Goal: Information Seeking & Learning: Learn about a topic

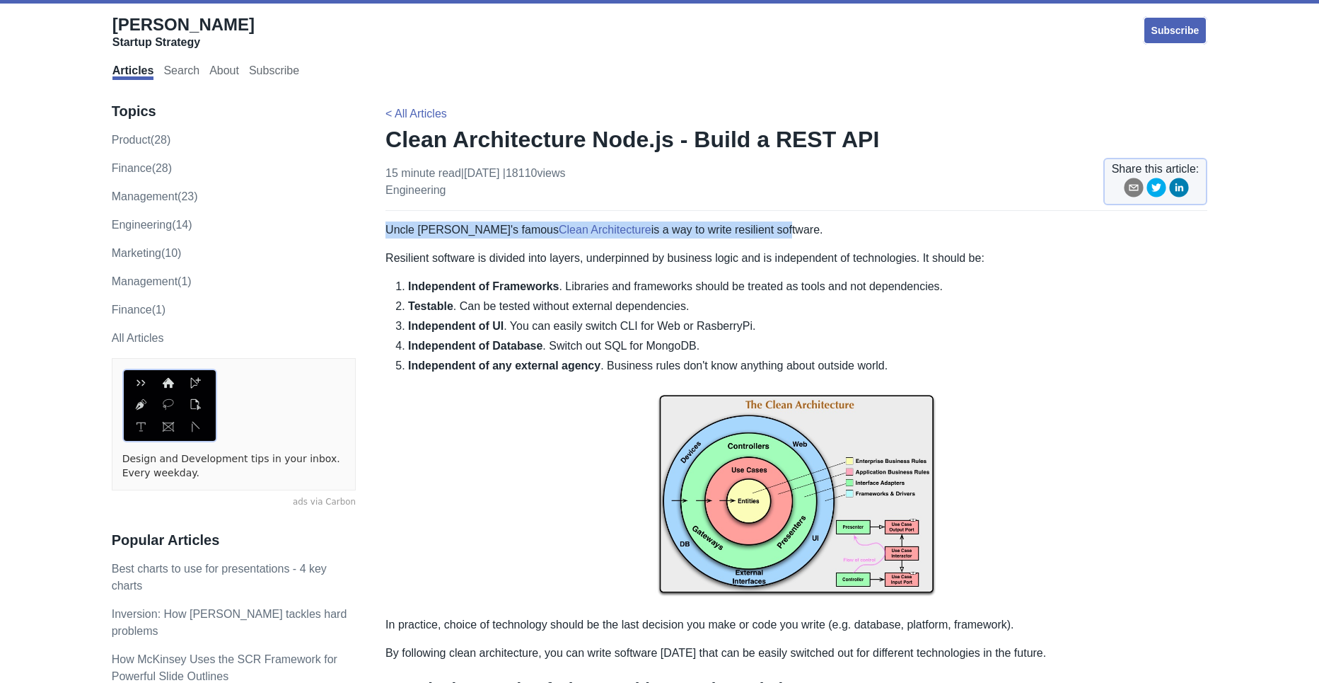
drag, startPoint x: 384, startPoint y: 231, endPoint x: 726, endPoint y: 231, distance: 341.6
click at [730, 231] on p "Uncle Bob's famous Clean Architecture is a way to write resilient software." at bounding box center [796, 229] width 822 height 17
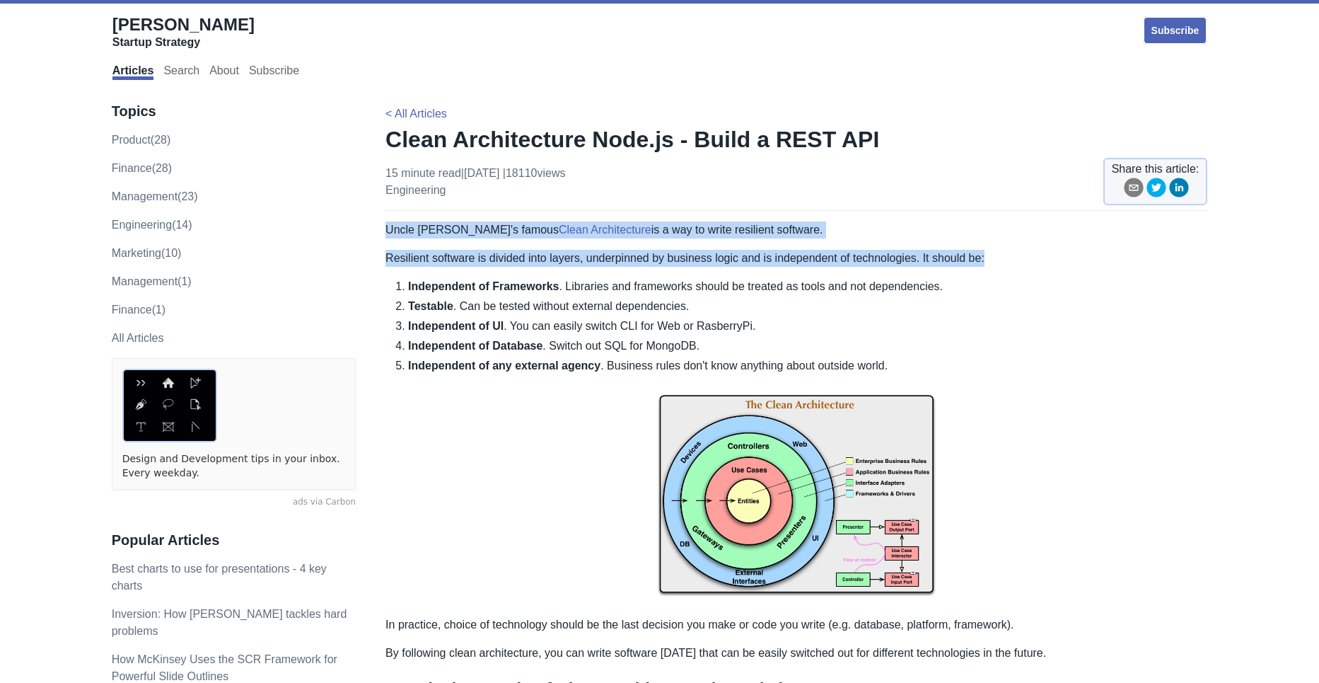
drag, startPoint x: 388, startPoint y: 235, endPoint x: 993, endPoint y: 262, distance: 605.3
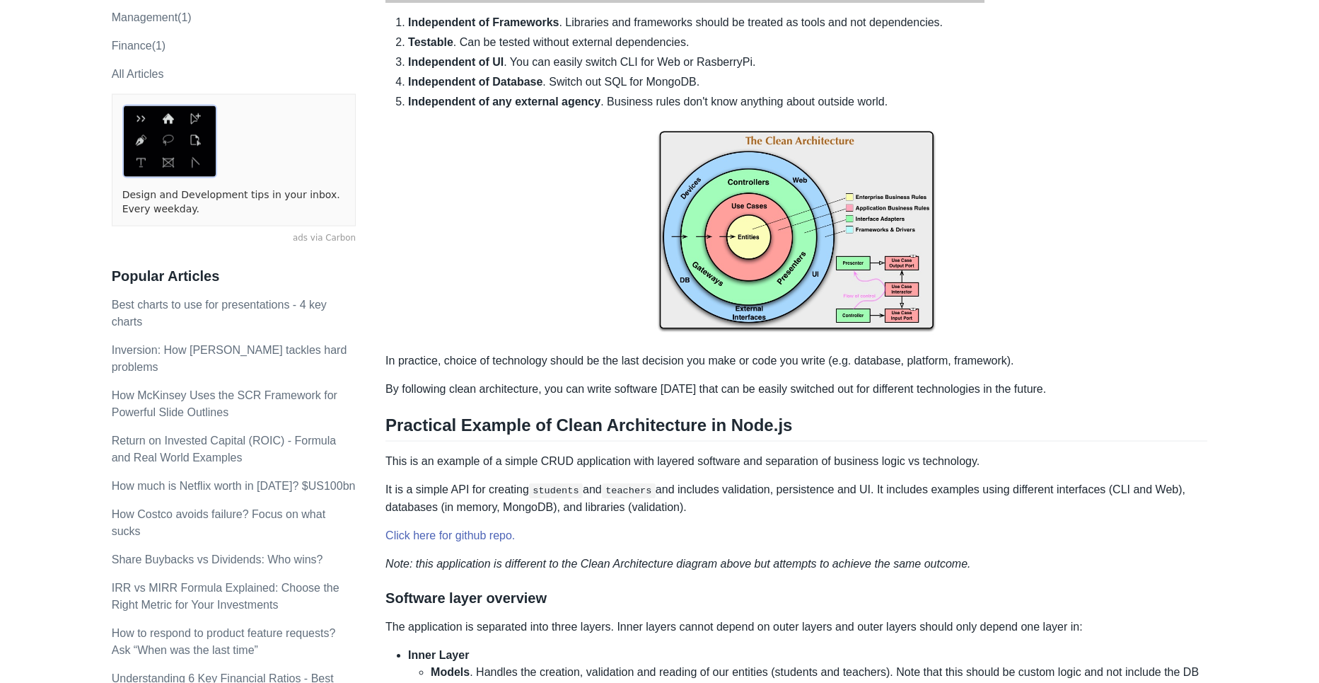
scroll to position [293, 0]
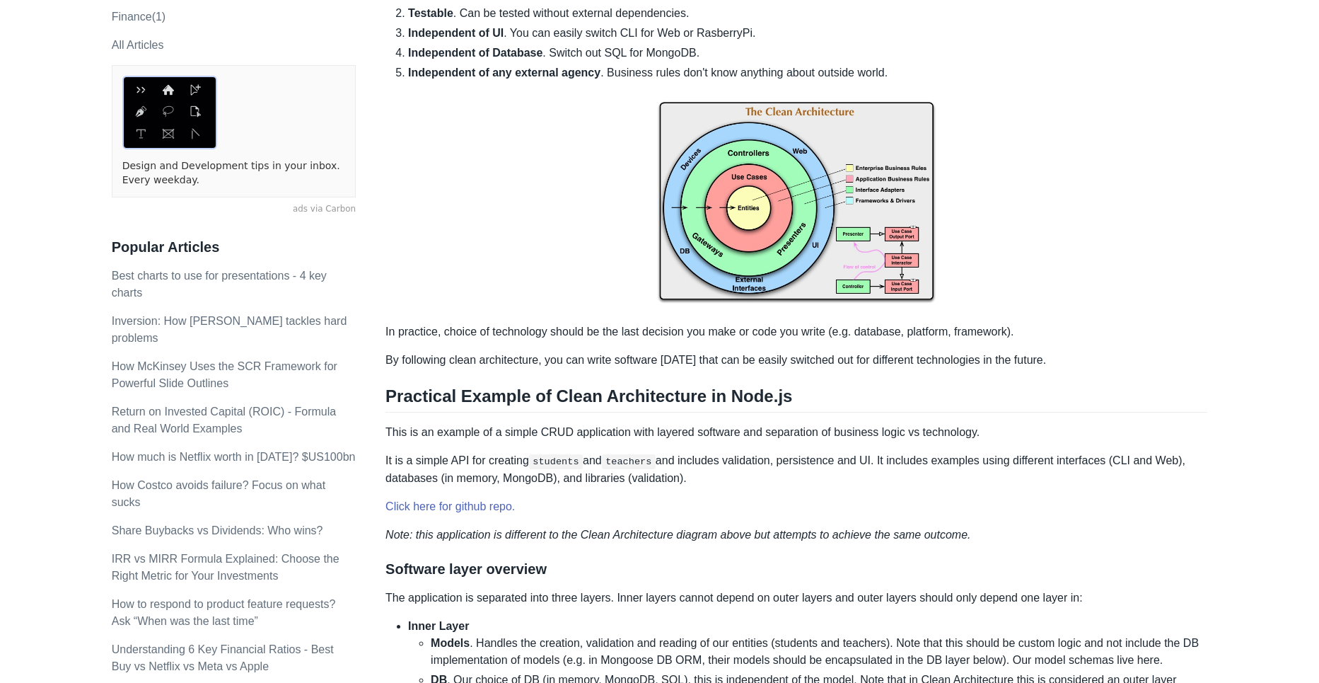
click at [504, 221] on p at bounding box center [796, 202] width 822 height 219
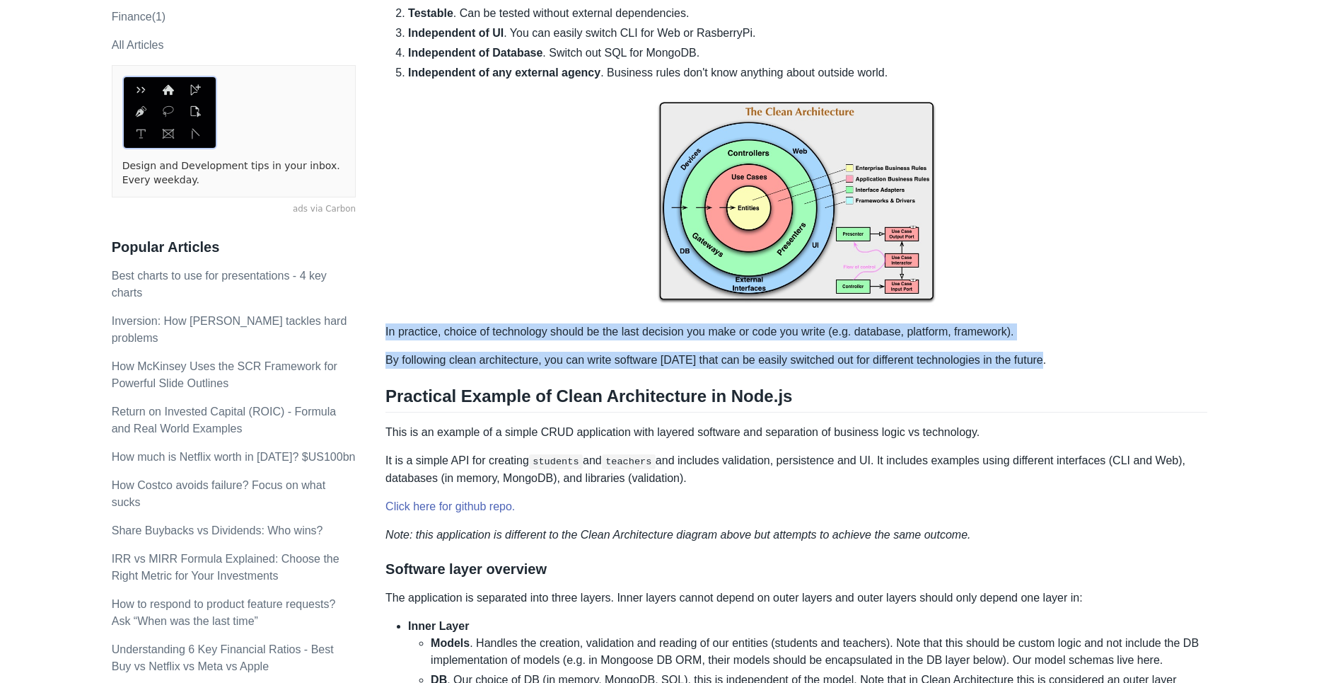
drag, startPoint x: 388, startPoint y: 333, endPoint x: 1040, endPoint y: 361, distance: 652.7
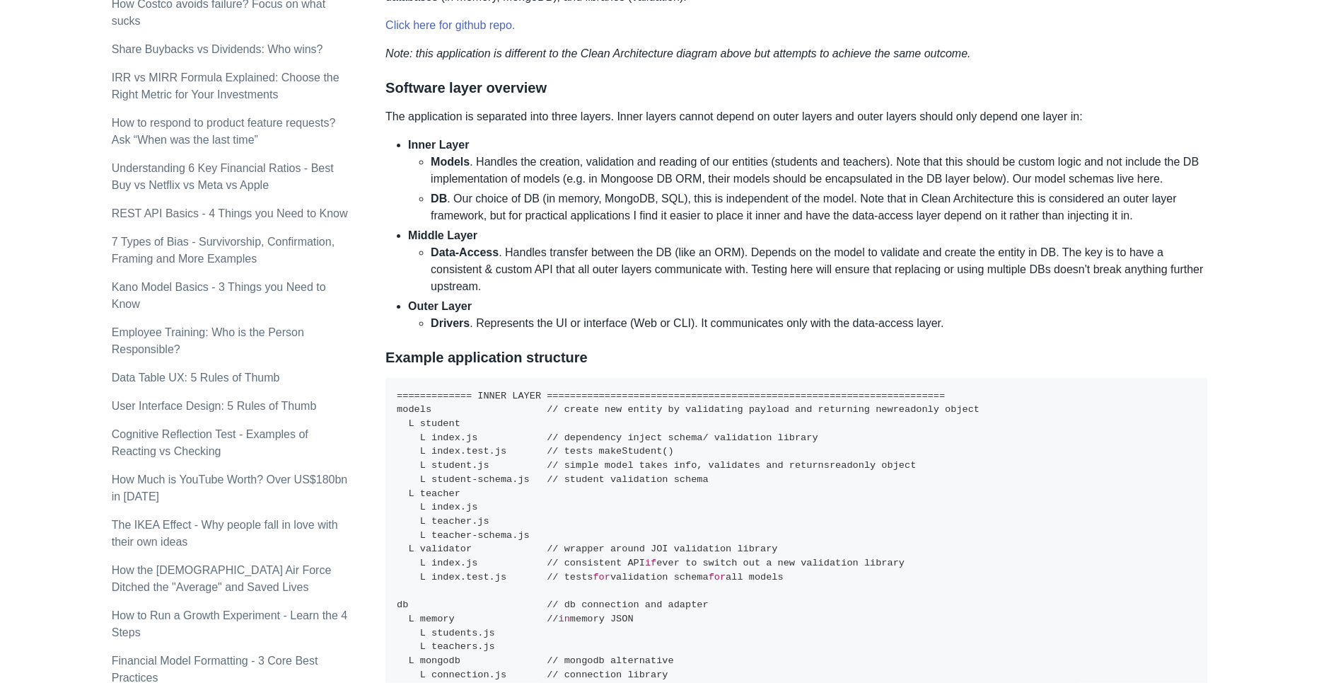
scroll to position [781, 0]
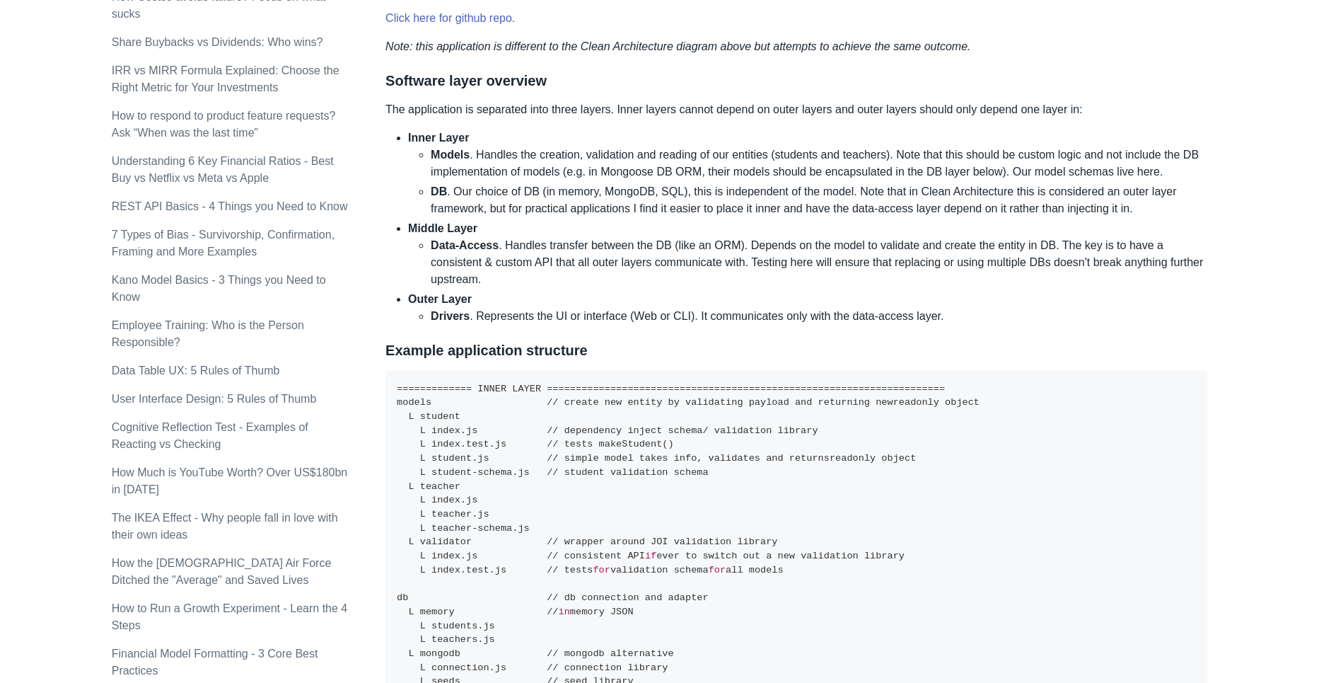
click at [634, 287] on li "Data-Access . Handles transfer between the DB (like an ORM). Depends on the mod…" at bounding box center [819, 262] width 777 height 51
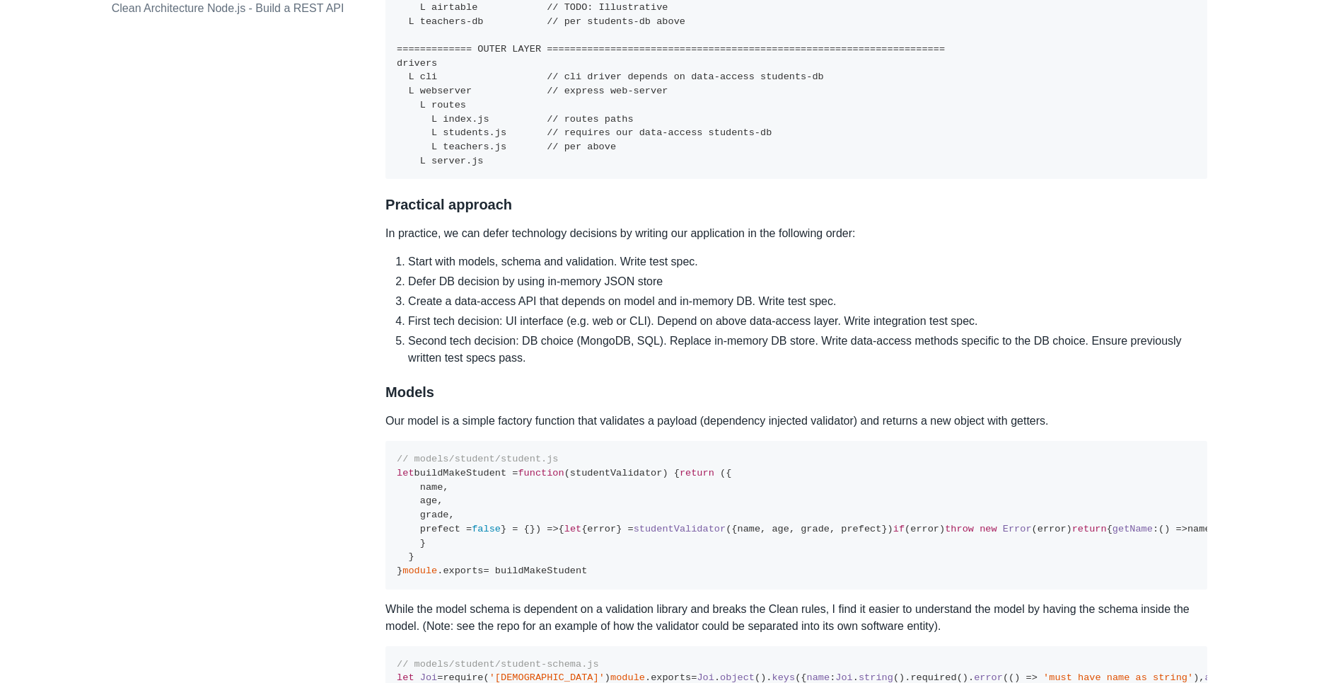
scroll to position [1659, 0]
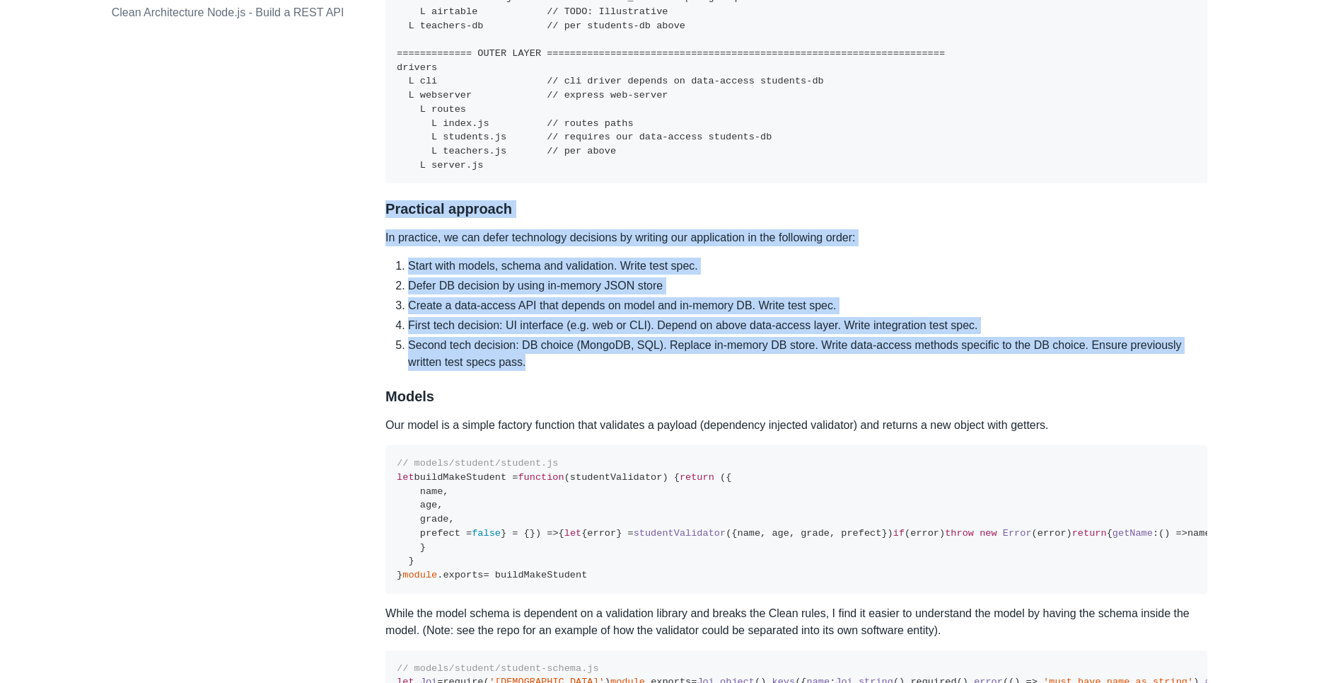
drag, startPoint x: 390, startPoint y: 226, endPoint x: 540, endPoint y: 378, distance: 214.1
click at [584, 274] on li "Start with models, schema and validation. Write test spec." at bounding box center [807, 265] width 799 height 17
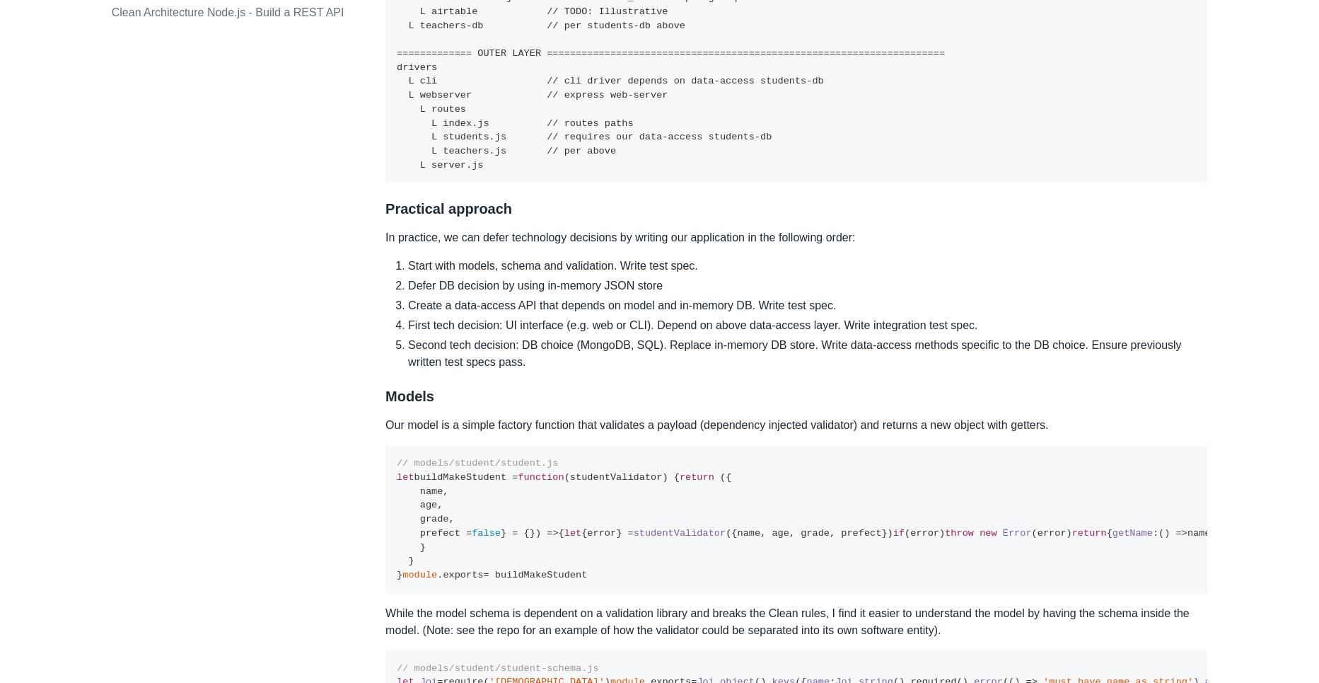
drag, startPoint x: 403, startPoint y: 282, endPoint x: 574, endPoint y: 283, distance: 171.2
click at [598, 274] on li "Start with models, schema and validation. Write test spec." at bounding box center [807, 265] width 799 height 17
click at [482, 274] on li "Start with models, schema and validation. Write test spec." at bounding box center [807, 265] width 799 height 17
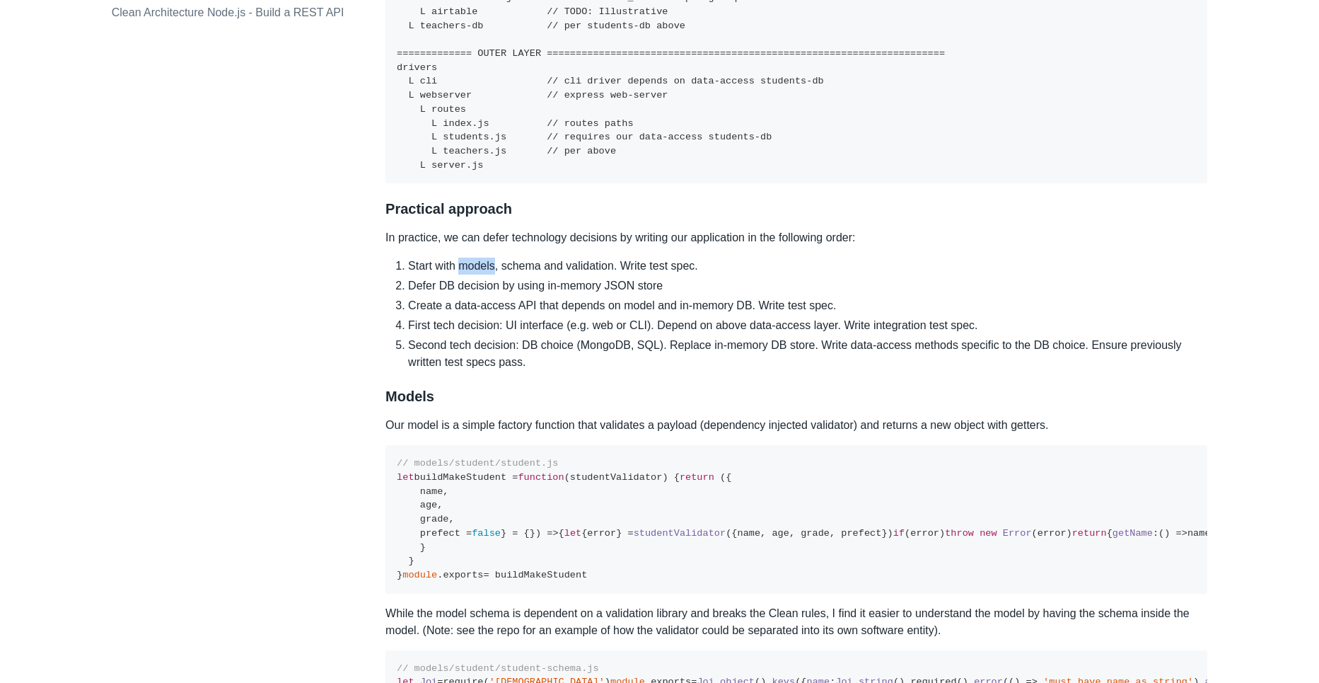
drag, startPoint x: 715, startPoint y: 192, endPoint x: 596, endPoint y: 181, distance: 119.3
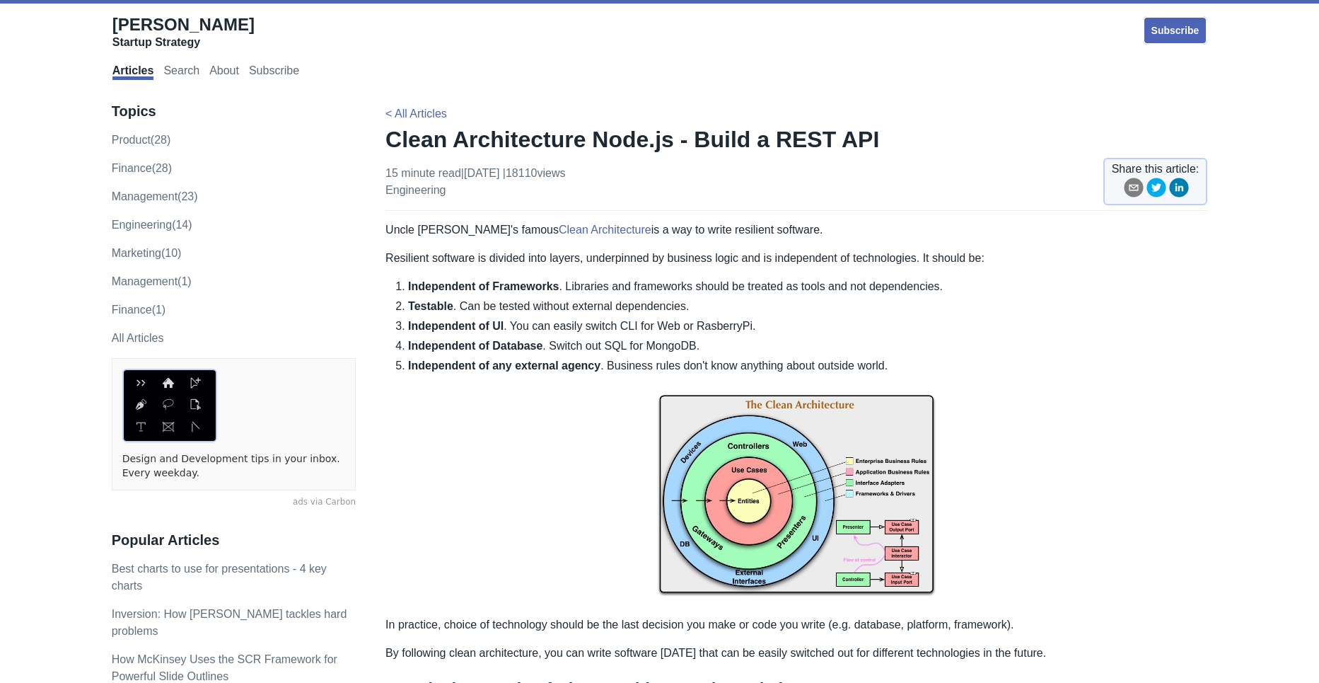
click at [464, 141] on h1 "Clean Architecture Node.js - Build a REST API" at bounding box center [796, 139] width 822 height 28
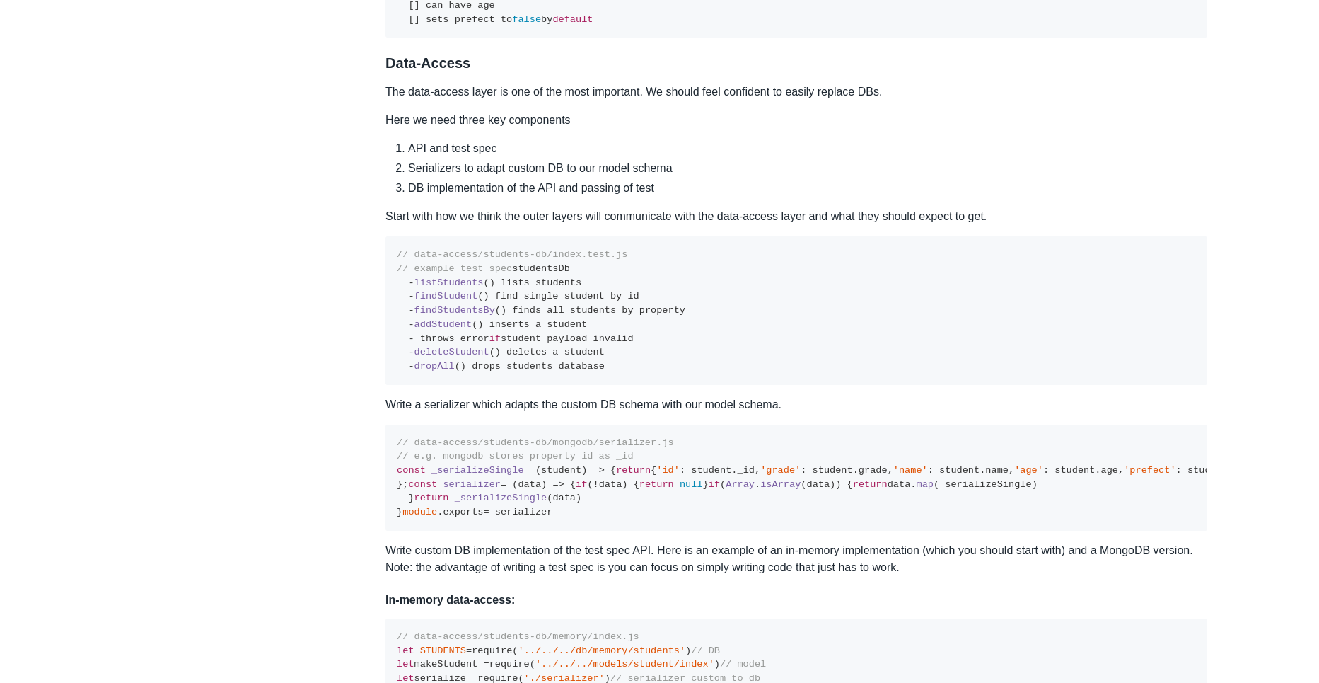
scroll to position [2635, 0]
